Goal: Transaction & Acquisition: Purchase product/service

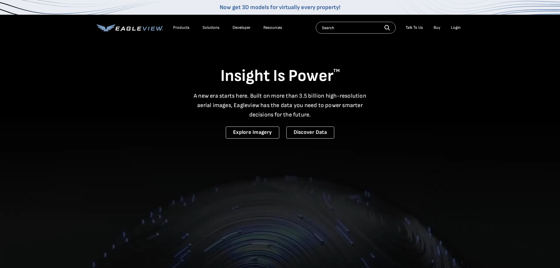
click at [451, 28] on div "Login" at bounding box center [456, 27] width 10 height 5
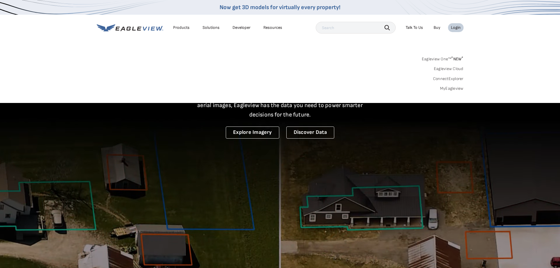
click at [456, 26] on div "Login" at bounding box center [456, 27] width 10 height 5
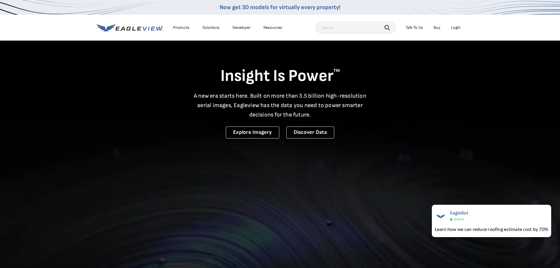
click at [453, 29] on div "Login" at bounding box center [456, 27] width 10 height 5
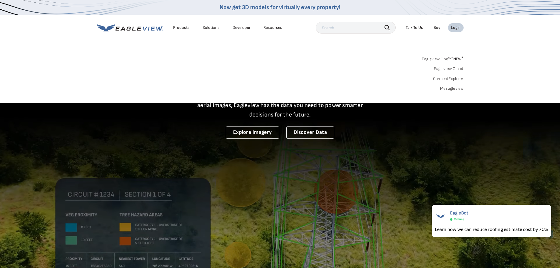
click at [445, 59] on link "Eagleview One™ * NEW *" at bounding box center [443, 58] width 42 height 7
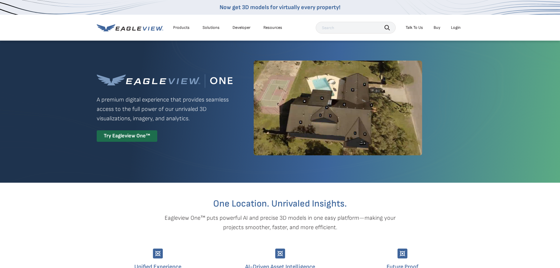
click at [454, 27] on div "Login" at bounding box center [456, 27] width 10 height 5
click at [454, 29] on div "Login" at bounding box center [456, 27] width 10 height 5
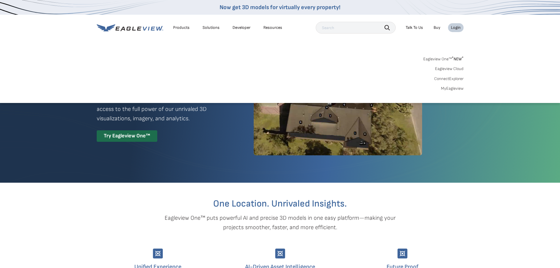
click at [451, 89] on link "MyEagleview" at bounding box center [452, 88] width 23 height 5
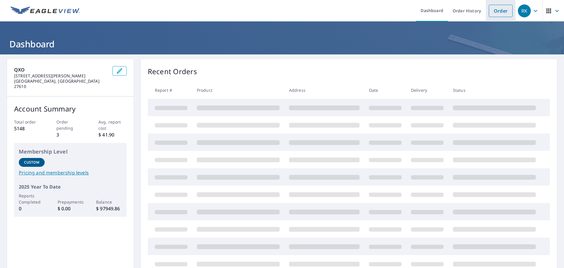
click at [494, 14] on link "Order" at bounding box center [501, 11] width 24 height 12
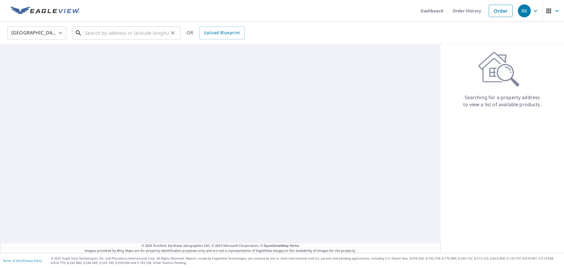
click at [148, 33] on input "text" at bounding box center [127, 33] width 84 height 16
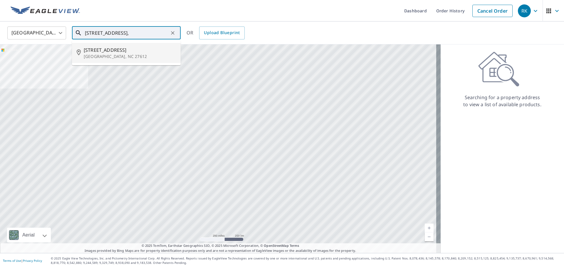
click at [105, 56] on p "Raleigh, NC 27612" at bounding box center [130, 57] width 92 height 6
type input "4909 Brookhaven Dr Raleigh, NC 27612"
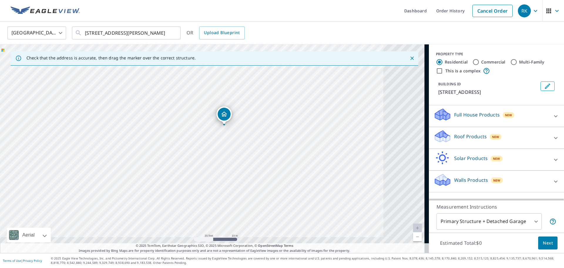
drag, startPoint x: 173, startPoint y: 125, endPoint x: 108, endPoint y: 69, distance: 85.7
click at [108, 69] on div "4909 Brookhaven Dr Raleigh, NC 27612" at bounding box center [214, 148] width 429 height 208
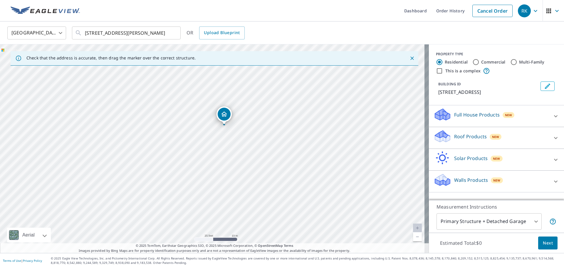
click at [553, 138] on icon at bounding box center [556, 137] width 7 height 7
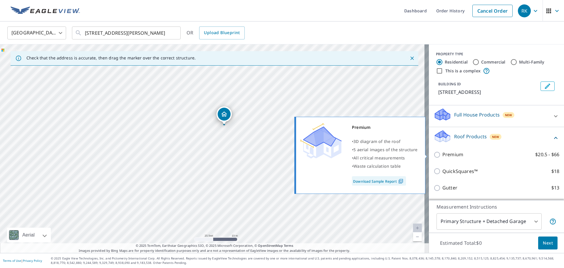
click at [434, 154] on input "Premium $20.5 - $66" at bounding box center [438, 154] width 9 height 7
checkbox input "true"
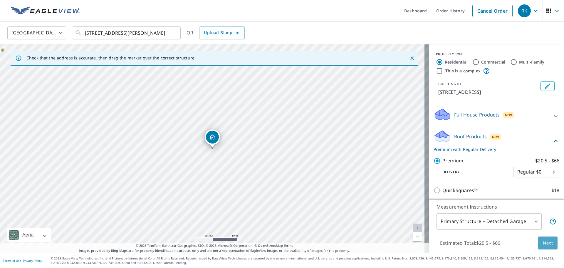
click at [546, 244] on span "Next" at bounding box center [548, 242] width 10 height 7
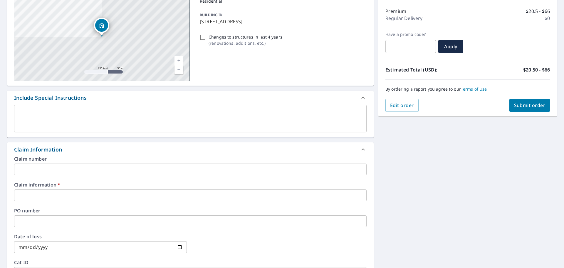
scroll to position [88, 0]
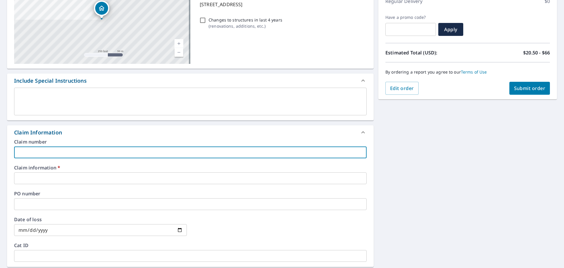
click at [62, 149] on input "text" at bounding box center [190, 152] width 353 height 12
type input "C"
checkbox input "true"
type input "Ci"
checkbox input "true"
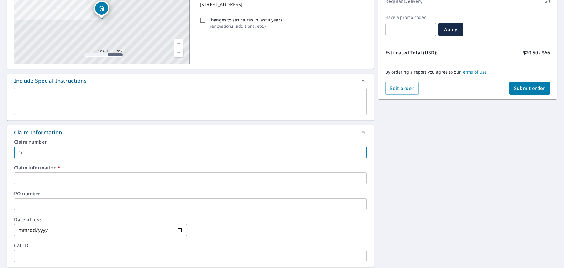
type input "Cit"
checkbox input "true"
type input "Cita"
checkbox input "true"
type input "Citad"
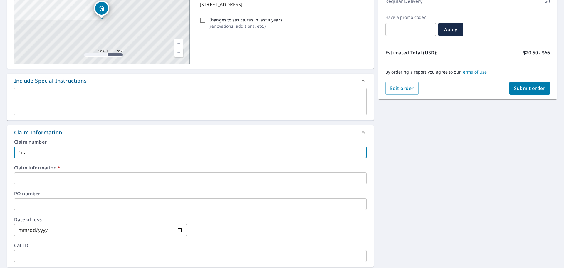
checkbox input "true"
type input "Citade"
checkbox input "true"
type input "Citadel"
checkbox input "true"
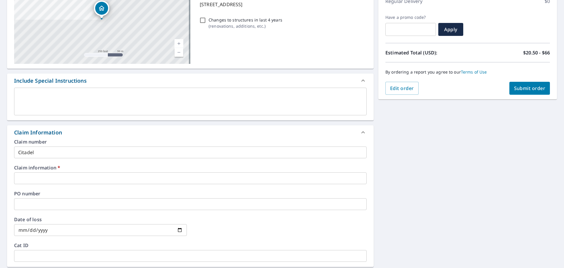
click at [434, 149] on div "4909 Brookhaven Dr Raleigh, NC 27612 Aerial Road A standard road map Aerial A d…" at bounding box center [282, 190] width 564 height 448
click at [121, 153] on input "Citadel" at bounding box center [190, 152] width 353 height 12
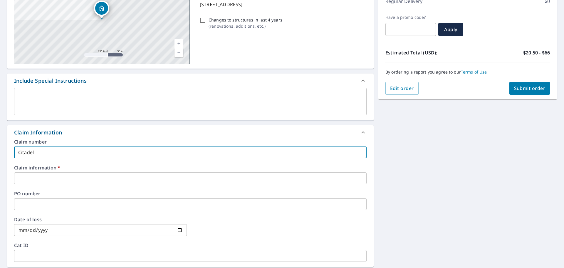
type input "Citadel"
checkbox input "true"
paste input "592381"
type input "Citadel 592381"
checkbox input "true"
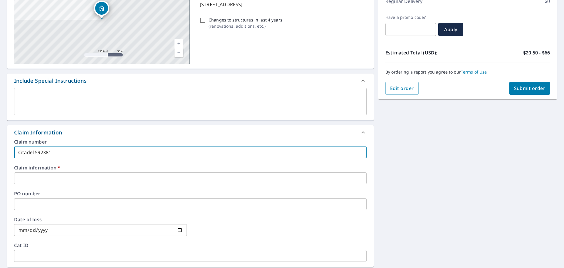
type input "Citadel 592381"
click at [118, 178] on input "text" at bounding box center [190, 178] width 353 height 12
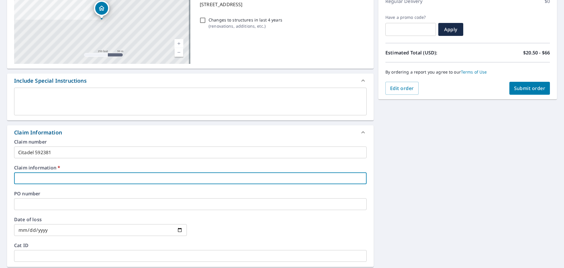
type input "C"
checkbox input "true"
type input "Ci"
checkbox input "true"
type input "Cit"
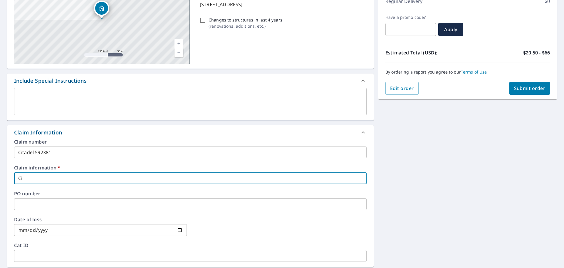
checkbox input "true"
type input "Cita"
checkbox input "true"
type input "Citad"
checkbox input "true"
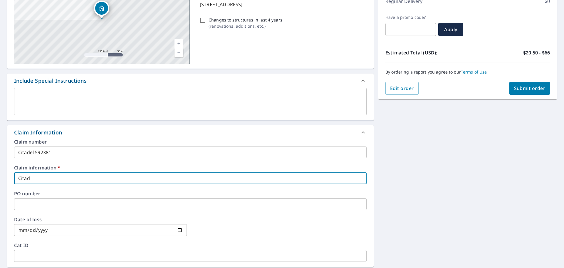
type input "Citade"
checkbox input "true"
type input "Citadel"
checkbox input "true"
type input "Citadel"
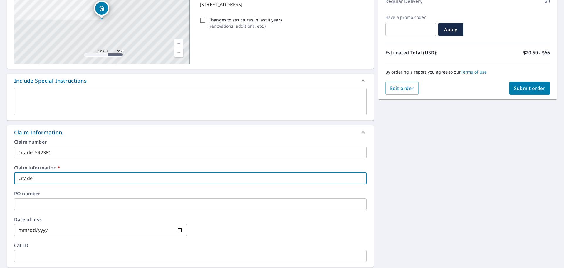
checkbox input "true"
paste input "592381"
type input "Citadel 592381"
checkbox input "true"
type input "Citadel 592381"
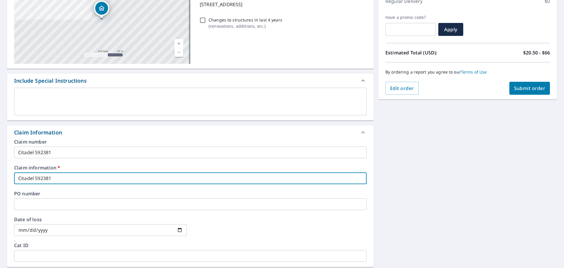
click at [111, 201] on input "text" at bounding box center [190, 204] width 353 height 12
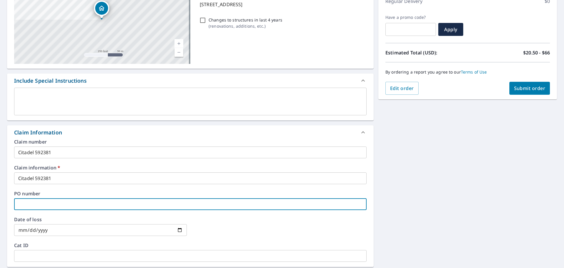
type input "C"
checkbox input "true"
type input "Ci"
checkbox input "true"
type input "Cit"
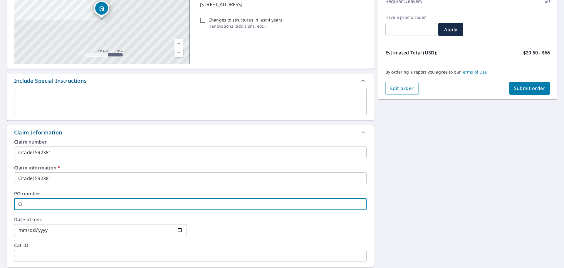
checkbox input "true"
type input "Cita"
checkbox input "true"
type input "Citad"
checkbox input "true"
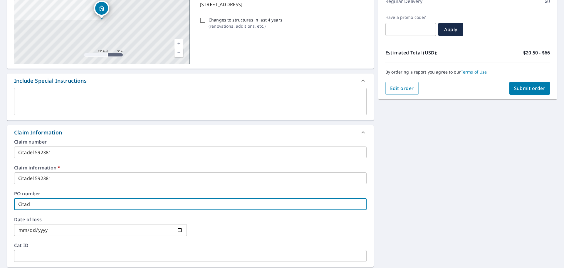
type input "Citade"
checkbox input "true"
type input "Citadel"
checkbox input "true"
type input "Citadel"
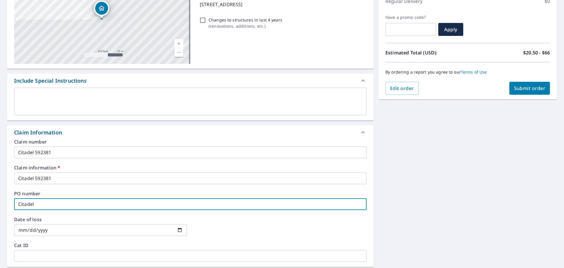
checkbox input "true"
paste input "592381"
type input "Citadel 592381"
checkbox input "true"
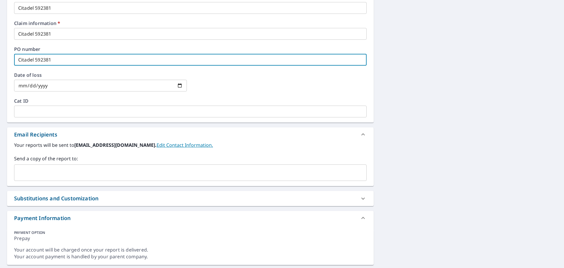
scroll to position [235, 0]
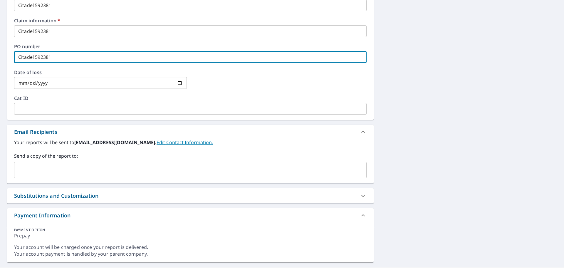
type input "Citadel 592381"
click at [71, 166] on input "text" at bounding box center [186, 169] width 339 height 11
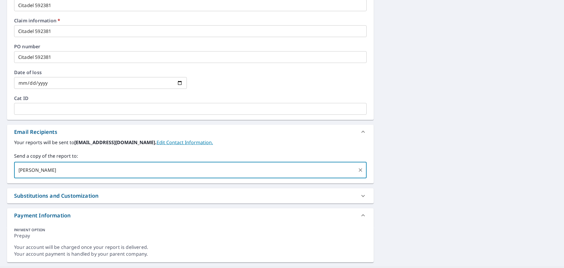
type input "nick"
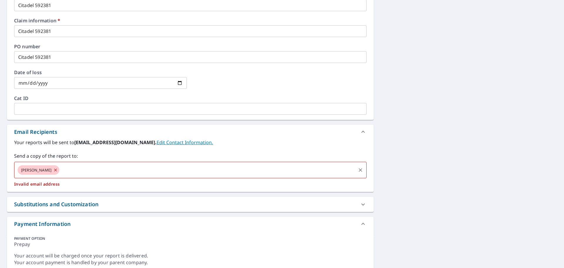
click at [60, 169] on input "text" at bounding box center [207, 169] width 295 height 11
click at [29, 171] on span "nick" at bounding box center [36, 170] width 37 height 6
click at [53, 170] on icon at bounding box center [55, 170] width 5 height 6
checkbox input "true"
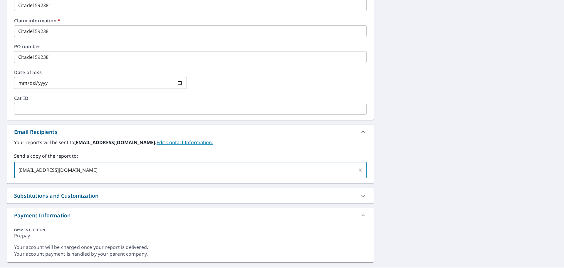
type input "nickc@citadel-contracting.com"
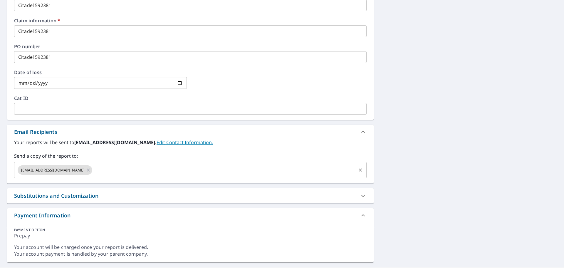
click at [395, 192] on div "4909 Brookhaven Dr Raleigh, NC 27612 Aerial Road A standard road map Aerial A d…" at bounding box center [282, 43] width 564 height 448
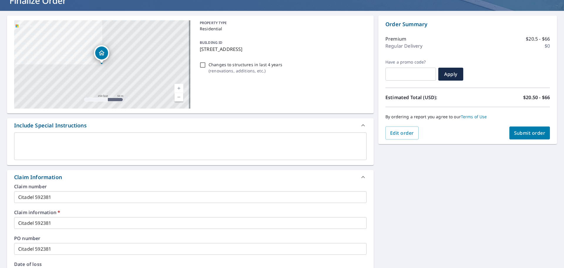
scroll to position [0, 0]
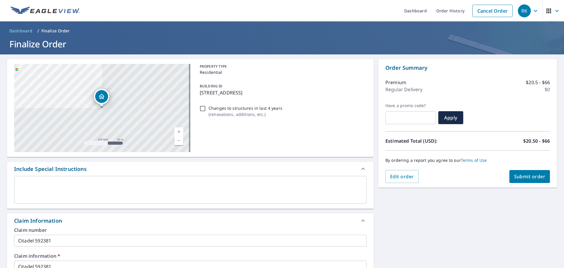
click at [519, 175] on span "Submit order" at bounding box center [529, 176] width 31 height 6
checkbox input "true"
